Goal: Task Accomplishment & Management: Use online tool/utility

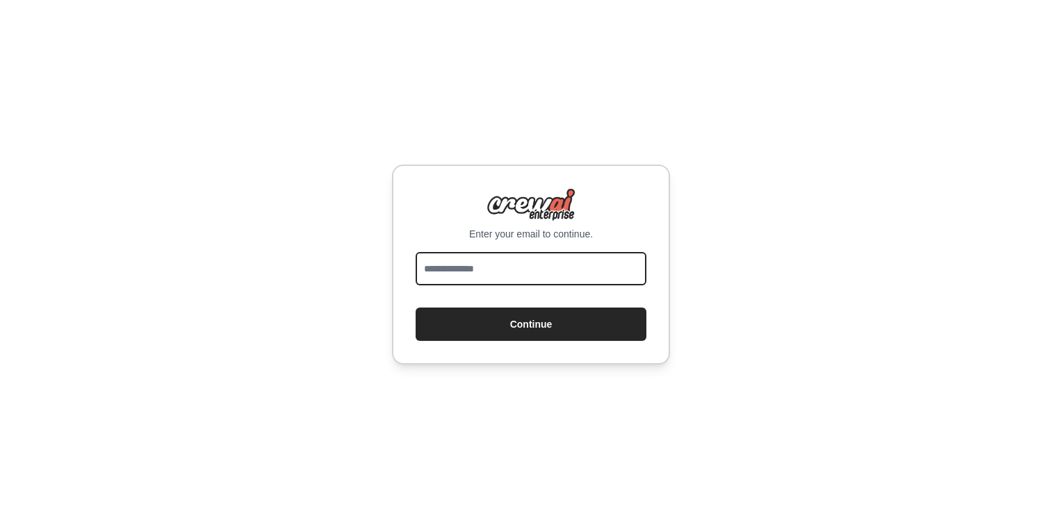
click at [436, 277] on input "email" at bounding box center [531, 268] width 231 height 33
type input "**********"
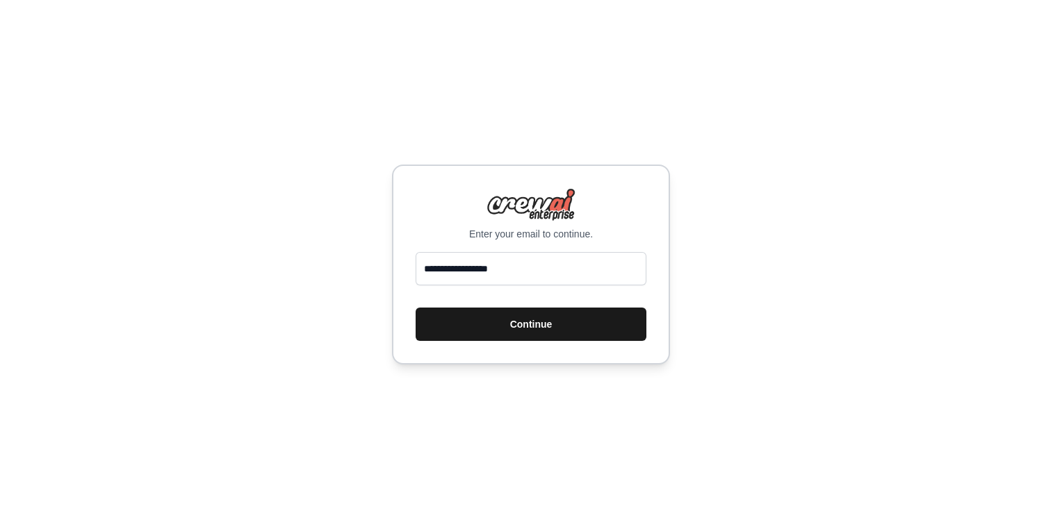
click at [494, 336] on button "Continue" at bounding box center [531, 324] width 231 height 33
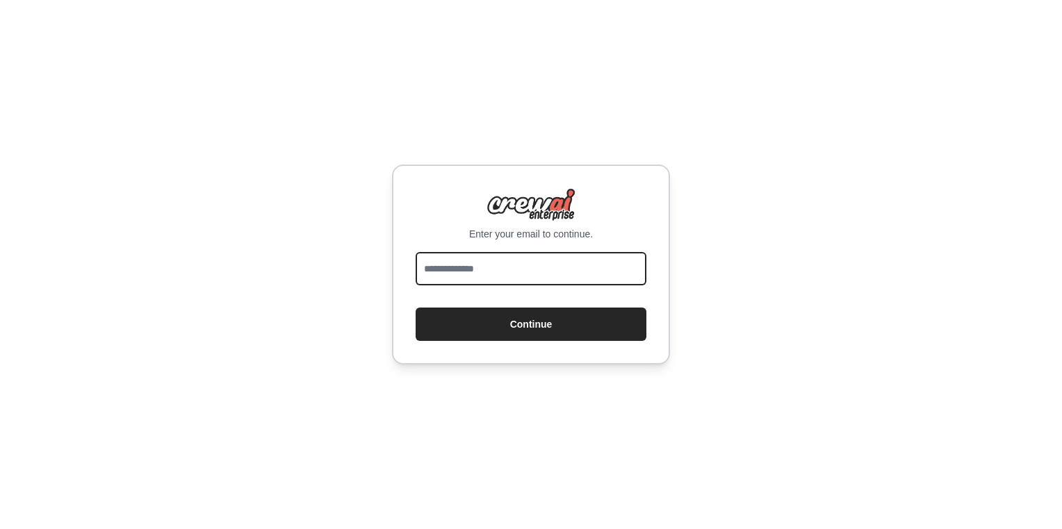
click at [516, 281] on input "email" at bounding box center [531, 268] width 231 height 33
type input "**********"
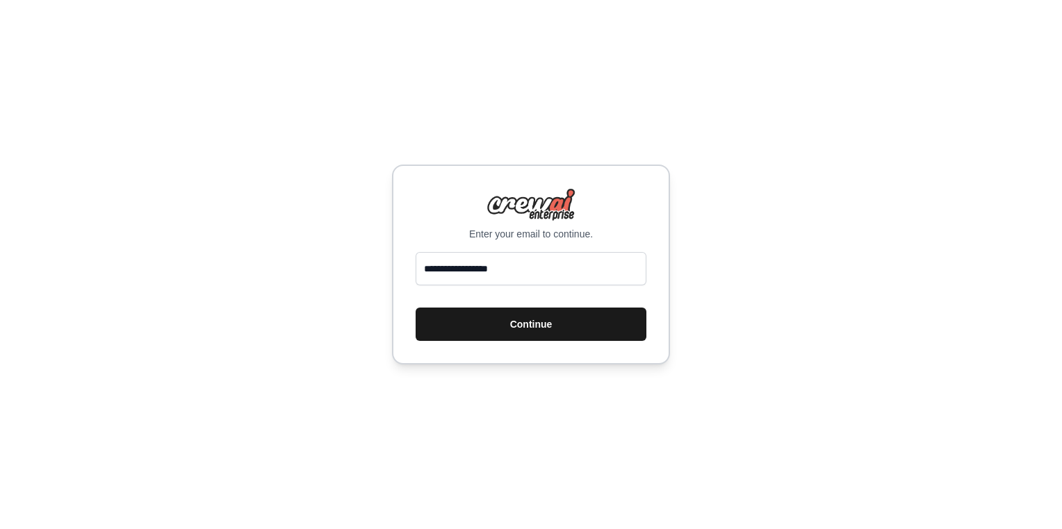
click at [516, 318] on button "Continue" at bounding box center [531, 324] width 231 height 33
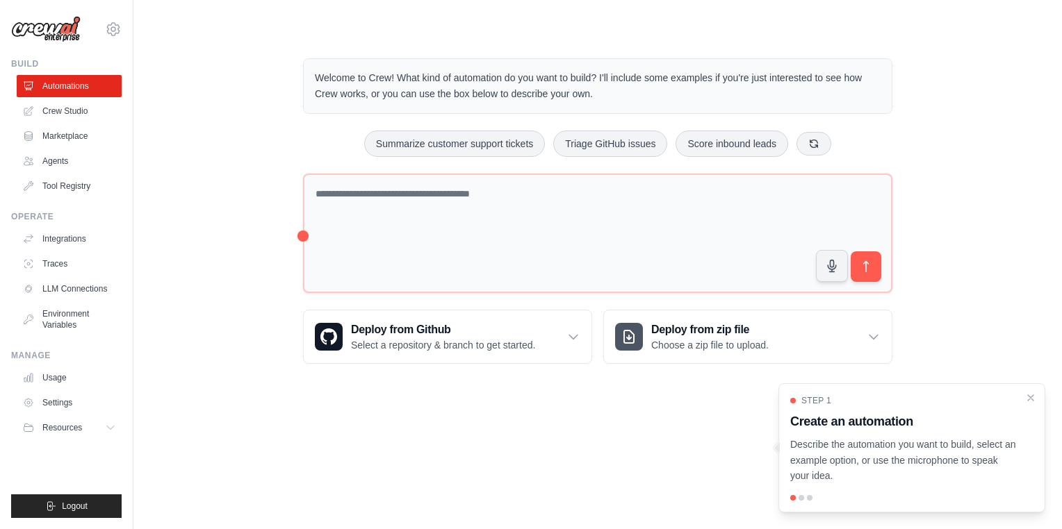
click at [949, 474] on p "Describe the automation you want to build, select an example option, or use the…" at bounding box center [903, 460] width 227 height 47
click at [821, 142] on button at bounding box center [813, 143] width 35 height 24
click at [850, 143] on button at bounding box center [840, 143] width 35 height 24
click at [848, 454] on p "Describe the automation you want to build, select an example option, or use the…" at bounding box center [903, 460] width 227 height 47
click at [821, 485] on div "Step 1 Create an automation Describe the automation you want to build, select a…" at bounding box center [911, 448] width 267 height 129
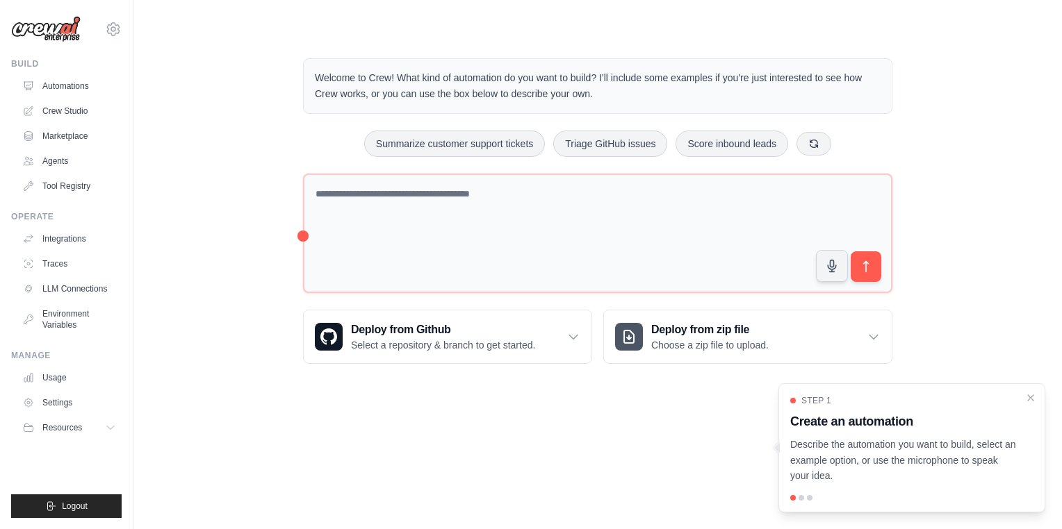
click at [718, 487] on body "[EMAIL_ADDRESS][DOMAIN_NAME] Settings Build Automations Crew Studio" at bounding box center [531, 264] width 1062 height 529
click at [998, 462] on p "Describe the automation you want to build, select an example option, or use the…" at bounding box center [903, 460] width 227 height 47
